Goal: Transaction & Acquisition: Download file/media

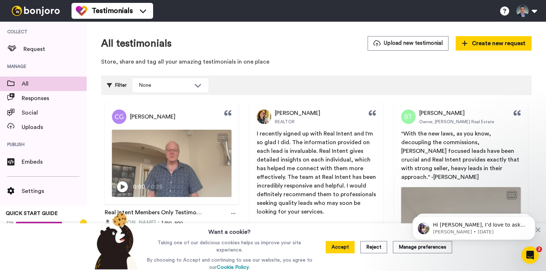
scroll to position [19, 0]
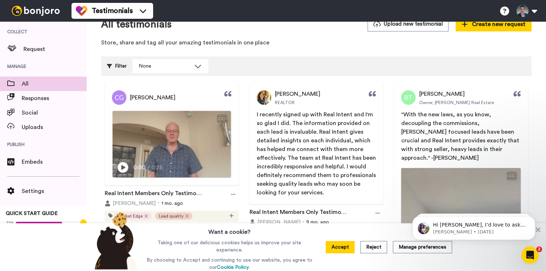
click at [122, 170] on icon at bounding box center [123, 167] width 11 height 11
click at [232, 192] on icon at bounding box center [233, 194] width 4 height 5
click at [147, 143] on video at bounding box center [172, 144] width 118 height 66
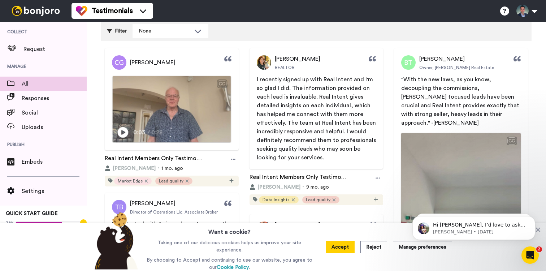
scroll to position [56, 0]
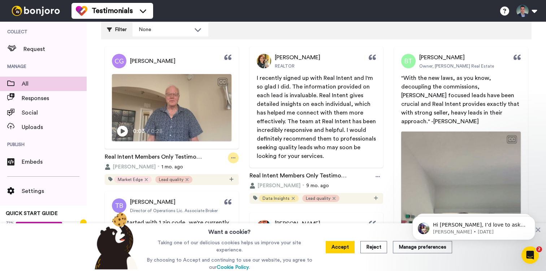
click at [235, 159] on icon at bounding box center [233, 157] width 4 height 5
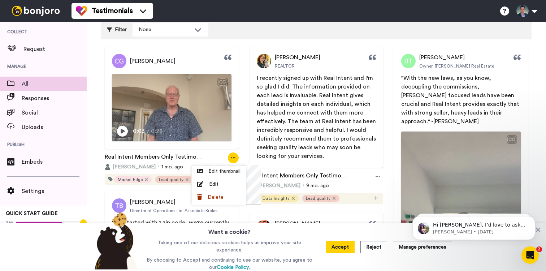
click at [235, 160] on icon at bounding box center [233, 157] width 4 height 5
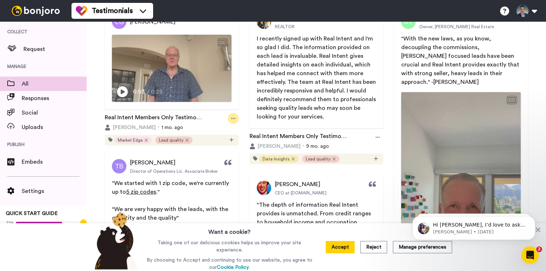
scroll to position [1, 0]
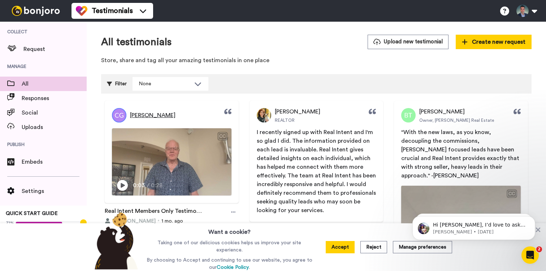
click at [160, 118] on span "[PERSON_NAME]" at bounding box center [152, 115] width 45 height 9
click at [170, 142] on video at bounding box center [172, 161] width 118 height 66
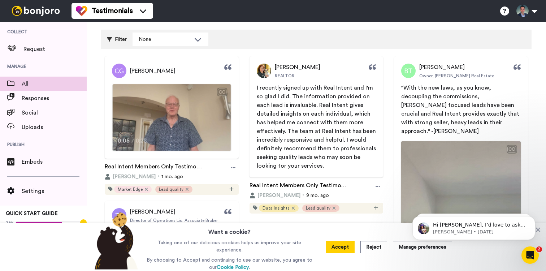
scroll to position [49, 0]
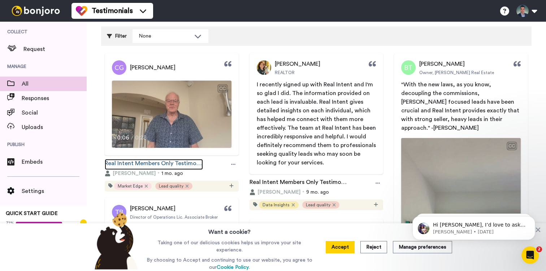
click at [170, 165] on link "Real Intent Members Only Testimonial" at bounding box center [154, 164] width 98 height 11
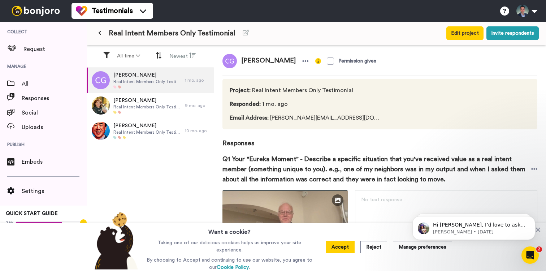
click at [530, 169] on span "Q1 Your "Eureka Moment" - Describe a specific situation that you've received va…" at bounding box center [376, 169] width 309 height 30
click at [534, 170] on icon at bounding box center [534, 168] width 6 height 7
click at [510, 189] on li "Download video" at bounding box center [507, 191] width 61 height 10
click at [497, 268] on div "Want a cookie? Taking one of our delicious cookies helps us improve your site e…" at bounding box center [273, 247] width 546 height 48
